Goal: Browse casually

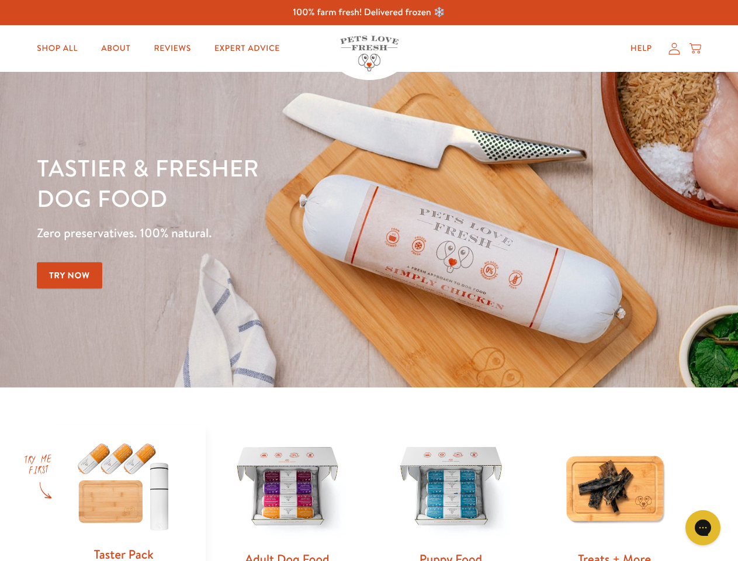
click at [369, 280] on div "Tastier & fresher dog food Zero preservatives. 100% natural. Try Now" at bounding box center [258, 229] width 443 height 154
click at [703, 528] on icon "Gorgias live chat" at bounding box center [702, 527] width 11 height 11
